Goal: Task Accomplishment & Management: Use online tool/utility

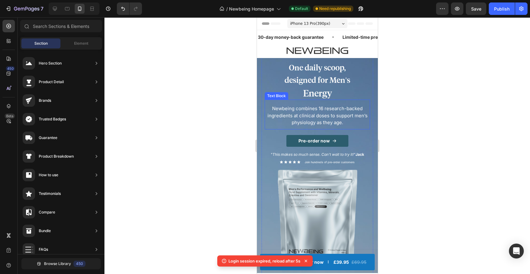
scroll to position [46, 0]
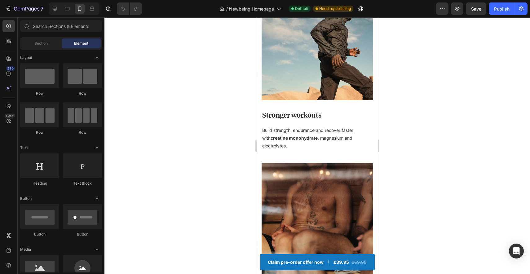
scroll to position [650, 0]
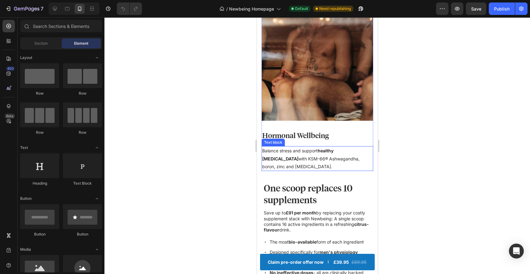
click at [309, 147] on p "Balance stress and support healthy [MEDICAL_DATA] with KSM-66® Ashwagandha, bor…" at bounding box center [317, 159] width 110 height 24
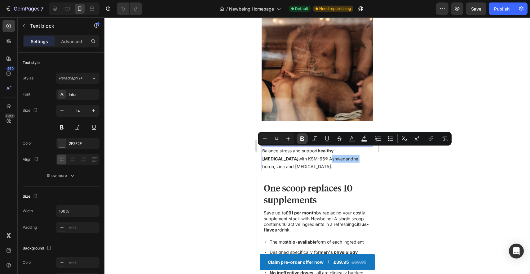
click at [302, 143] on button "Bold" at bounding box center [301, 138] width 11 height 11
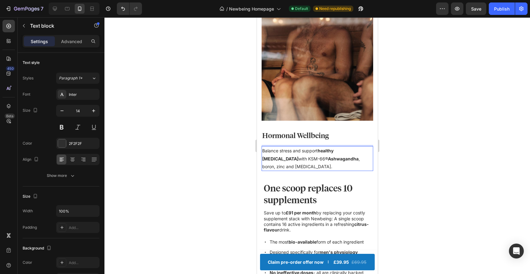
click at [300, 147] on p "Balance stress and support healthy [MEDICAL_DATA] with KSM-66® Ashwagandha , bo…" at bounding box center [317, 159] width 110 height 24
click at [302, 147] on p "Balance stress and support healthy [MEDICAL_DATA] with KSM-66® Ashwagandha , bo…" at bounding box center [317, 159] width 110 height 24
drag, startPoint x: 303, startPoint y: 143, endPoint x: 263, endPoint y: 143, distance: 40.6
click at [263, 147] on p "Balance stress and support healthy [MEDICAL_DATA] with KSM-66® Ashwagandha , bo…" at bounding box center [317, 159] width 110 height 24
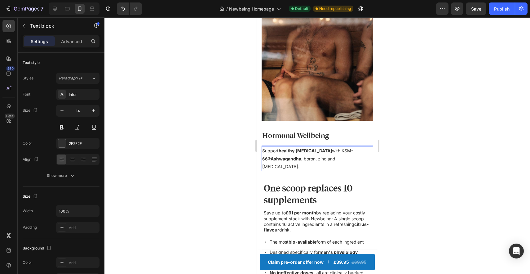
click at [279, 148] on strong "healthy" at bounding box center [286, 150] width 16 height 5
click at [296, 148] on strong "[MEDICAL_DATA]" at bounding box center [313, 150] width 36 height 5
click at [301, 147] on p "Support healthy free [MEDICAL_DATA] with KSM-66® Ashwagandha , boron, zinc and …" at bounding box center [317, 159] width 110 height 24
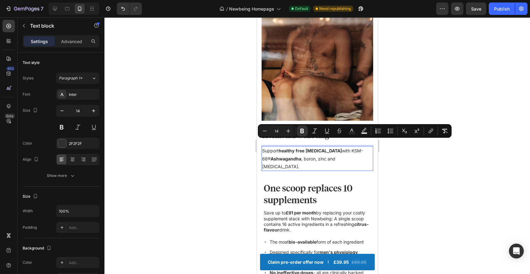
click at [335, 147] on p "Support healthy free [MEDICAL_DATA] with KSM-66® Ashwagandha , boron, zinc and …" at bounding box center [317, 159] width 110 height 24
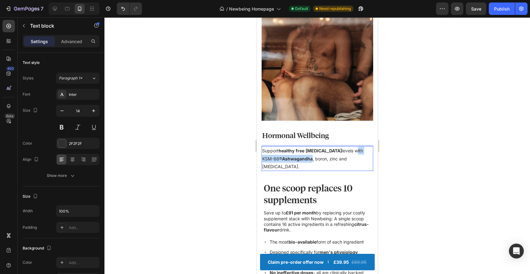
drag, startPoint x: 348, startPoint y: 142, endPoint x: 301, endPoint y: 151, distance: 48.0
click at [301, 151] on p "Support healthy free [MEDICAL_DATA] levels with KSM-66® Ashwagandha , boron, zi…" at bounding box center [317, 159] width 110 height 24
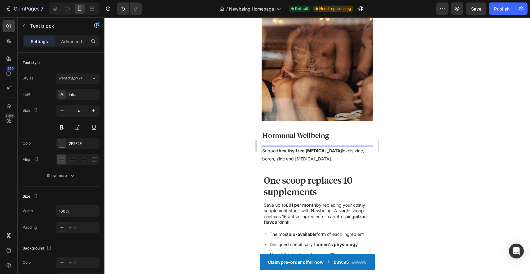
click at [266, 150] on p "Support healthy free [MEDICAL_DATA] levels zinc, boron, zinc and [MEDICAL_DATA]." at bounding box center [317, 154] width 110 height 15
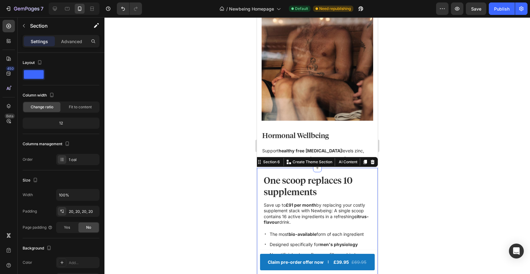
click at [407, 184] on div at bounding box center [316, 145] width 425 height 256
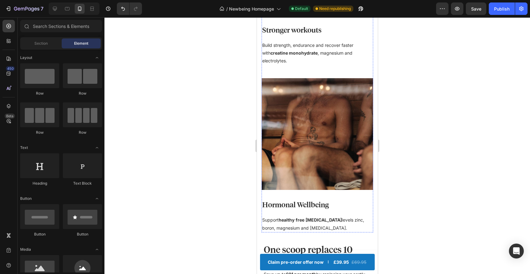
scroll to position [581, 0]
click at [341, 215] on p "Support healthy free [MEDICAL_DATA] levels zinc, boron, magnesium and [MEDICAL_…" at bounding box center [317, 222] width 110 height 15
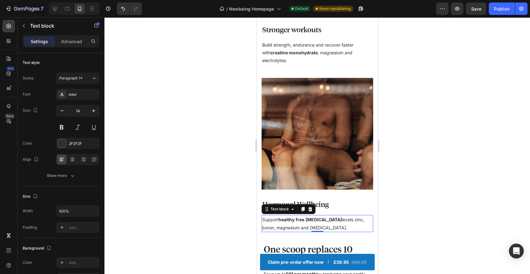
click at [341, 215] on p "Support healthy free [MEDICAL_DATA] levels zinc, boron, magnesium and [MEDICAL_…" at bounding box center [317, 222] width 110 height 15
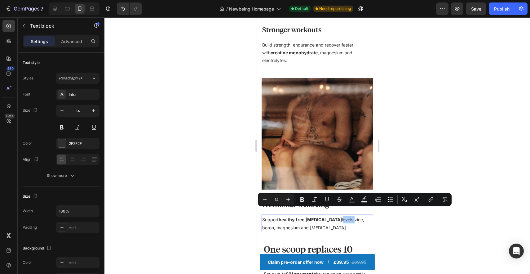
click at [438, 158] on div at bounding box center [316, 145] width 425 height 256
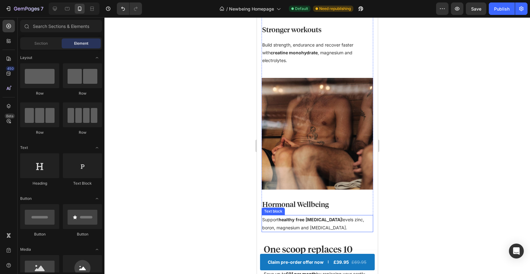
click at [347, 215] on p "Support healthy free [MEDICAL_DATA] levels zinc, boron, magnesium and [MEDICAL_…" at bounding box center [317, 222] width 110 height 15
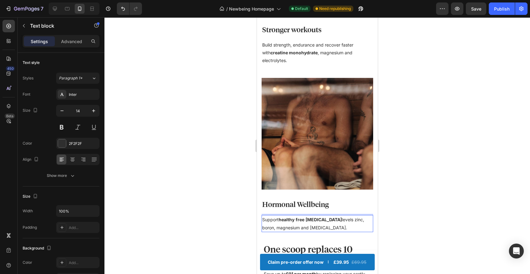
click at [348, 215] on p "Support healthy free [MEDICAL_DATA] levels zinc, boron, magnesium and [MEDICAL_…" at bounding box center [317, 222] width 110 height 15
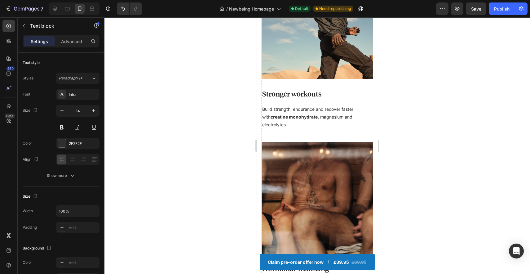
scroll to position [566, 0]
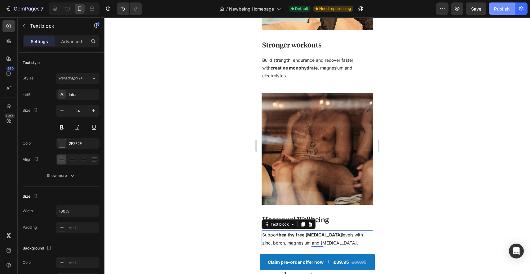
click at [504, 8] on div "Publish" at bounding box center [501, 9] width 15 height 7
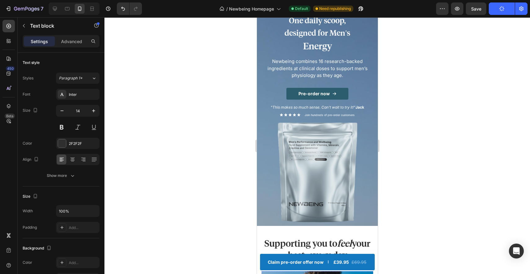
scroll to position [0, 0]
